Goal: Find specific page/section: Find specific page/section

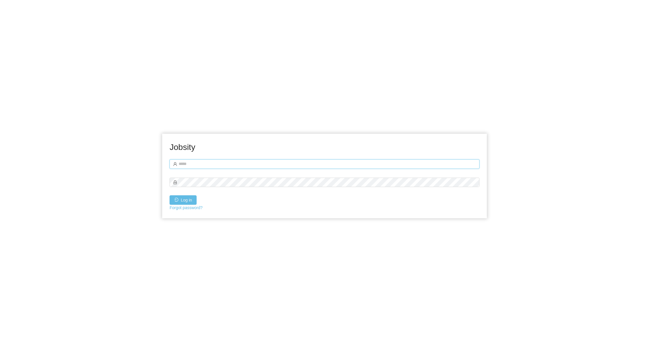
click at [204, 162] on input "text" at bounding box center [324, 163] width 310 height 9
type input "**********"
click at [186, 197] on button "Log in" at bounding box center [182, 199] width 27 height 9
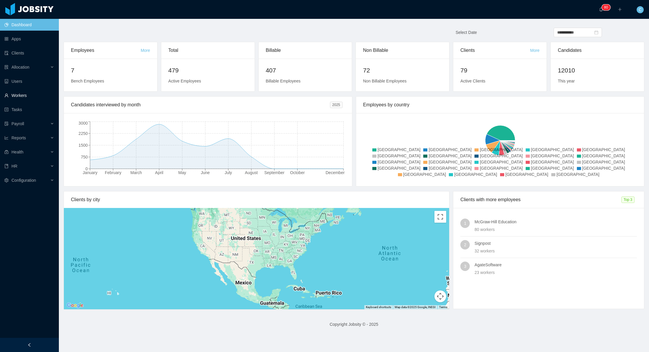
click at [25, 95] on link "Workers" at bounding box center [29, 95] width 50 height 12
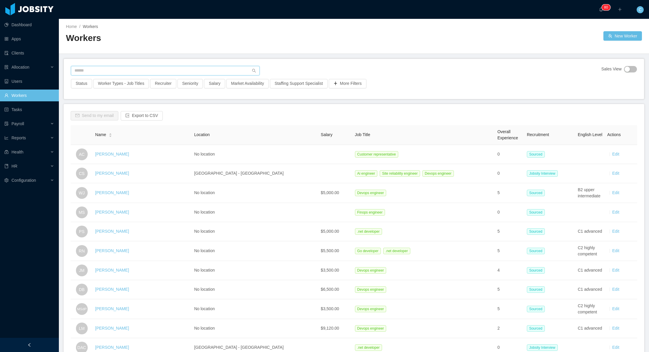
click at [98, 71] on input "text" at bounding box center [165, 70] width 189 height 9
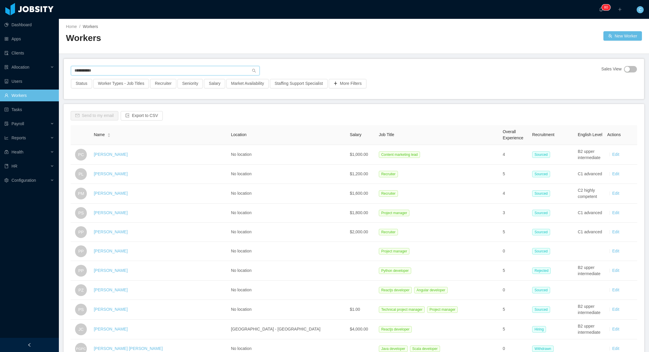
type input "**********"
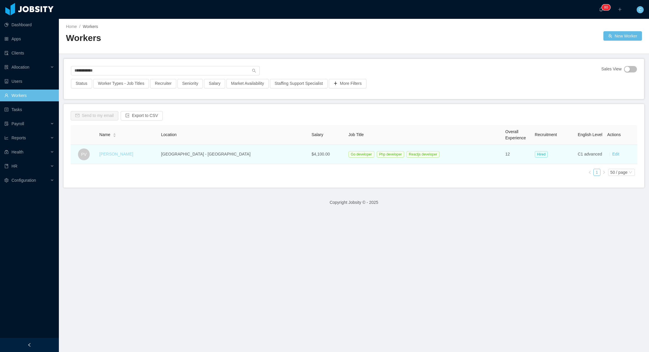
click at [124, 154] on link "Paola Villarroel" at bounding box center [116, 154] width 34 height 5
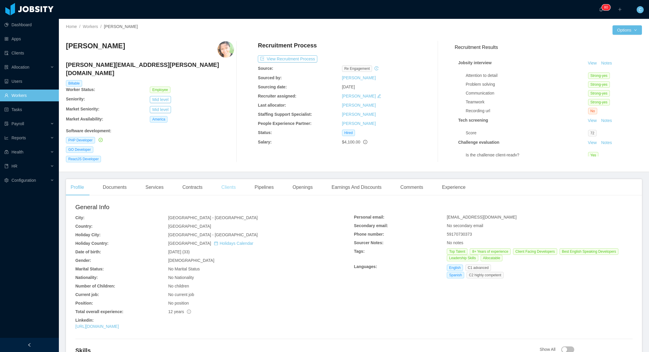
click at [230, 179] on div "Clients" at bounding box center [229, 187] width 24 height 16
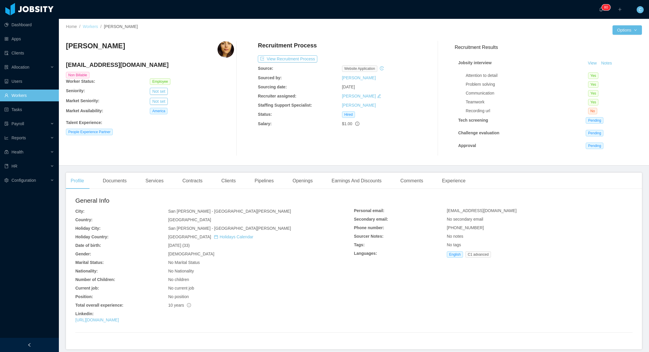
click at [93, 26] on link "Workers" at bounding box center [90, 26] width 15 height 5
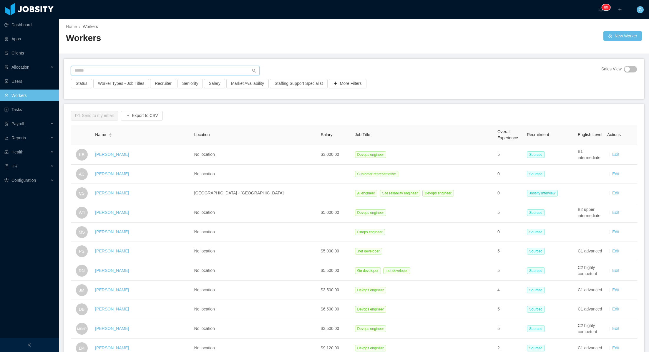
click at [104, 71] on input "text" at bounding box center [165, 70] width 189 height 9
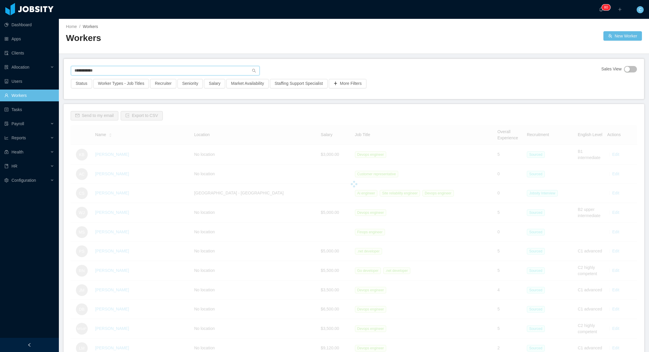
type input "**********"
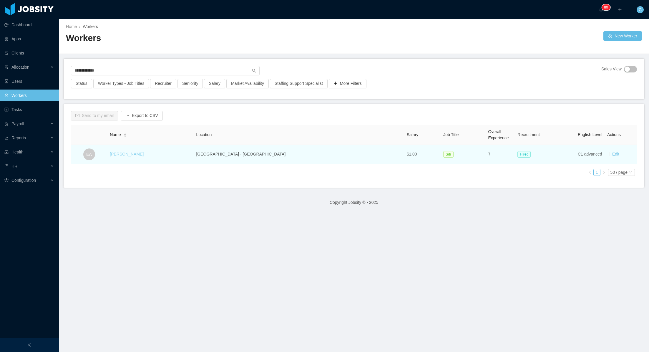
click at [131, 154] on link "[PERSON_NAME]" at bounding box center [127, 154] width 34 height 5
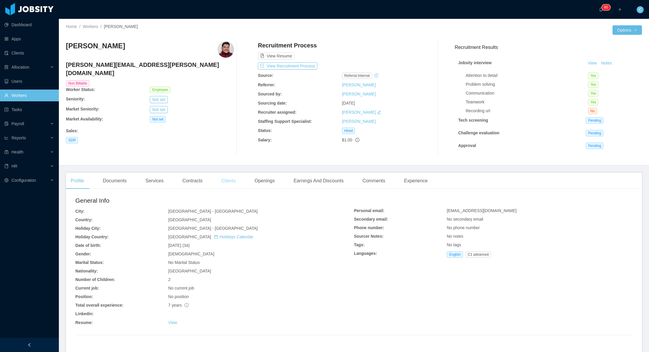
click at [228, 183] on div "Clients" at bounding box center [229, 180] width 24 height 16
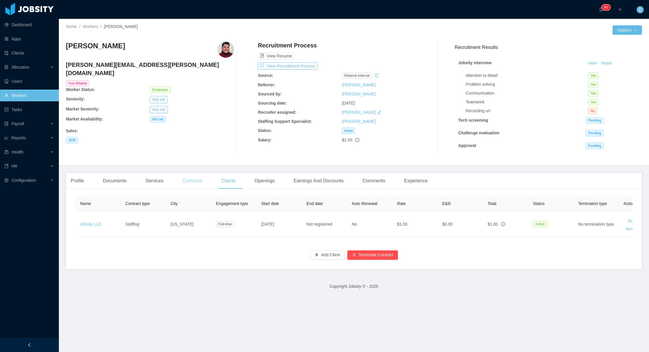
click at [194, 179] on div "Contracts" at bounding box center [192, 180] width 29 height 16
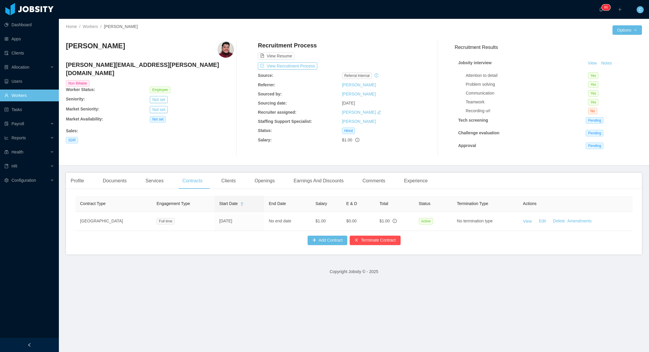
drag, startPoint x: 66, startPoint y: 46, endPoint x: 124, endPoint y: 43, distance: 58.4
click at [124, 43] on div "[PERSON_NAME]" at bounding box center [150, 49] width 168 height 16
copy h3 "[PERSON_NAME]"
